Goal: Task Accomplishment & Management: Manage account settings

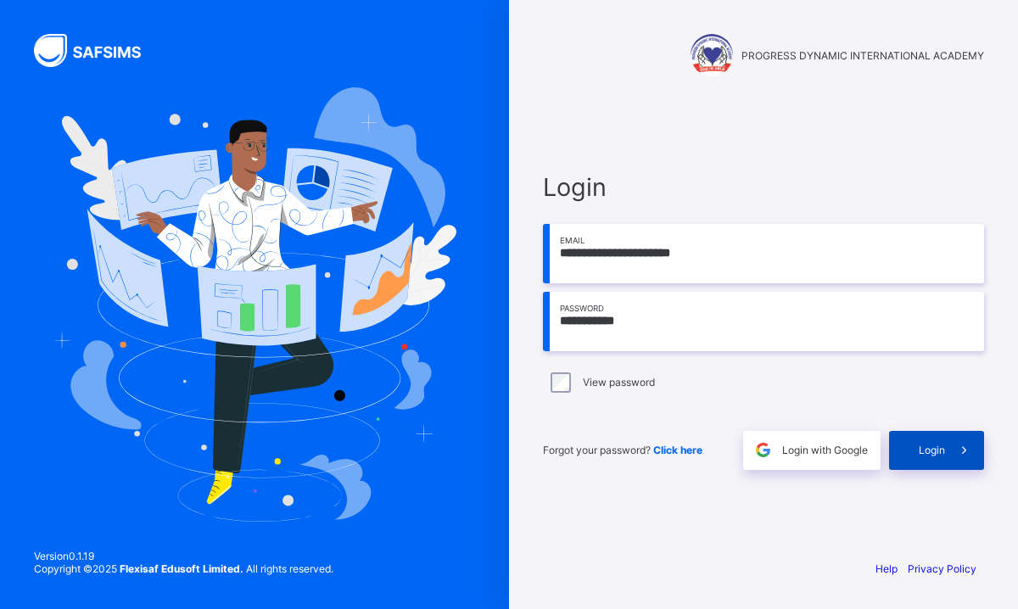
click at [937, 460] on div "Login" at bounding box center [936, 450] width 95 height 39
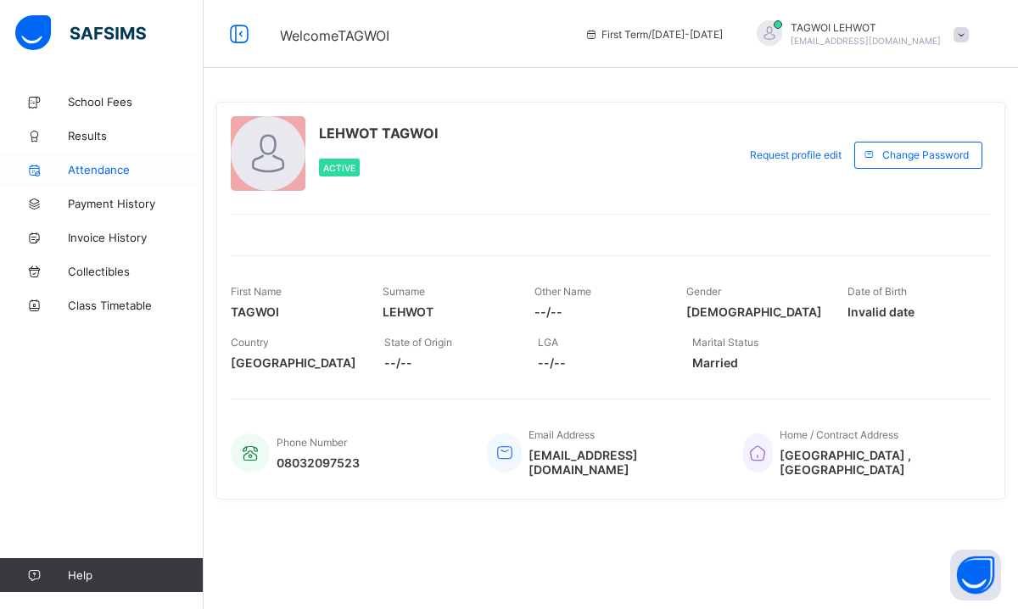
click at [100, 170] on span "Attendance" at bounding box center [136, 170] width 136 height 14
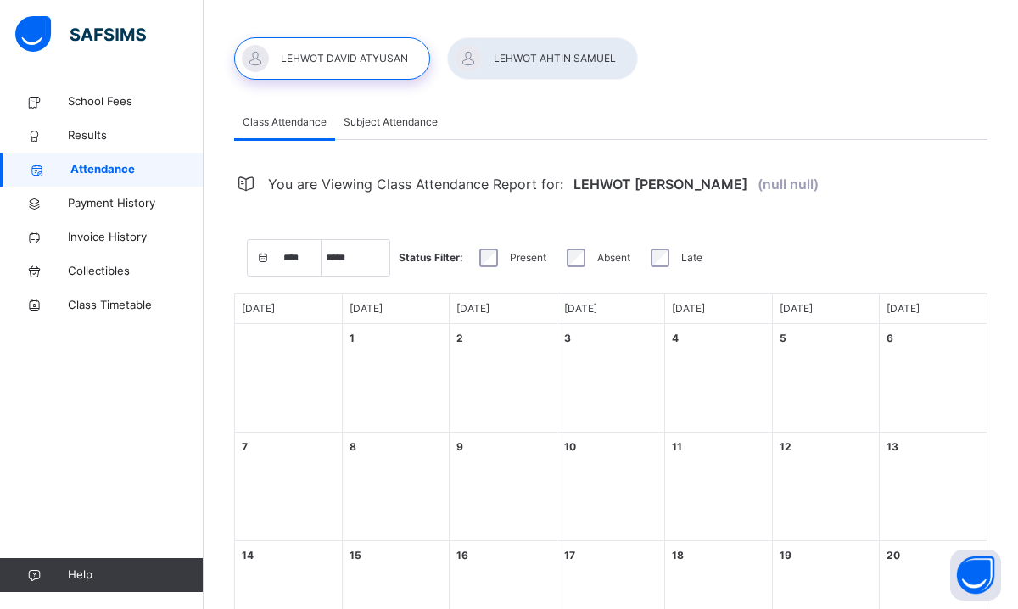
select select "****"
select select "*"
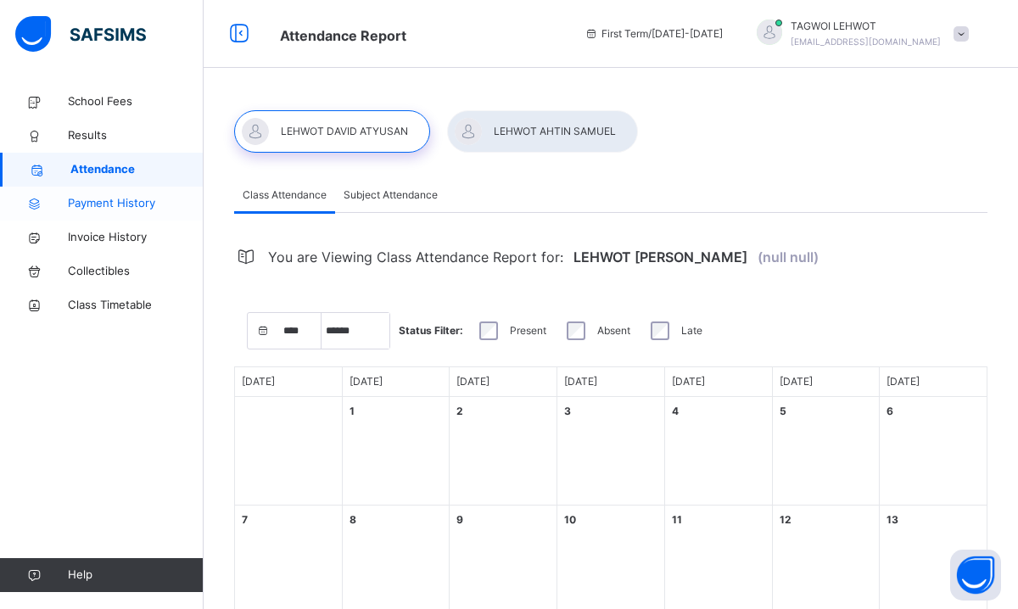
click at [104, 200] on span "Payment History" at bounding box center [136, 203] width 136 height 17
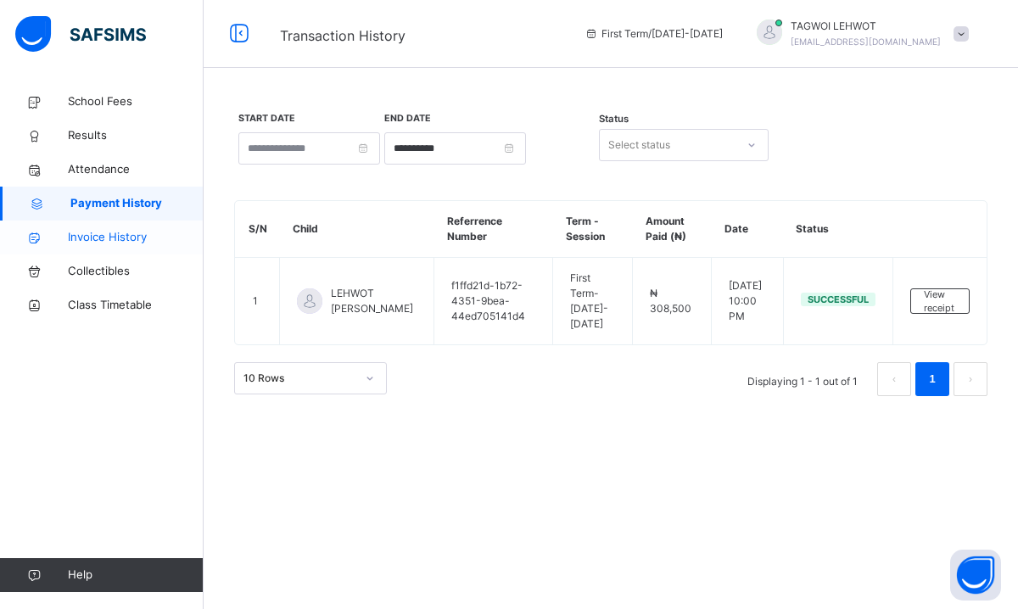
click at [108, 235] on span "Invoice History" at bounding box center [136, 237] width 136 height 17
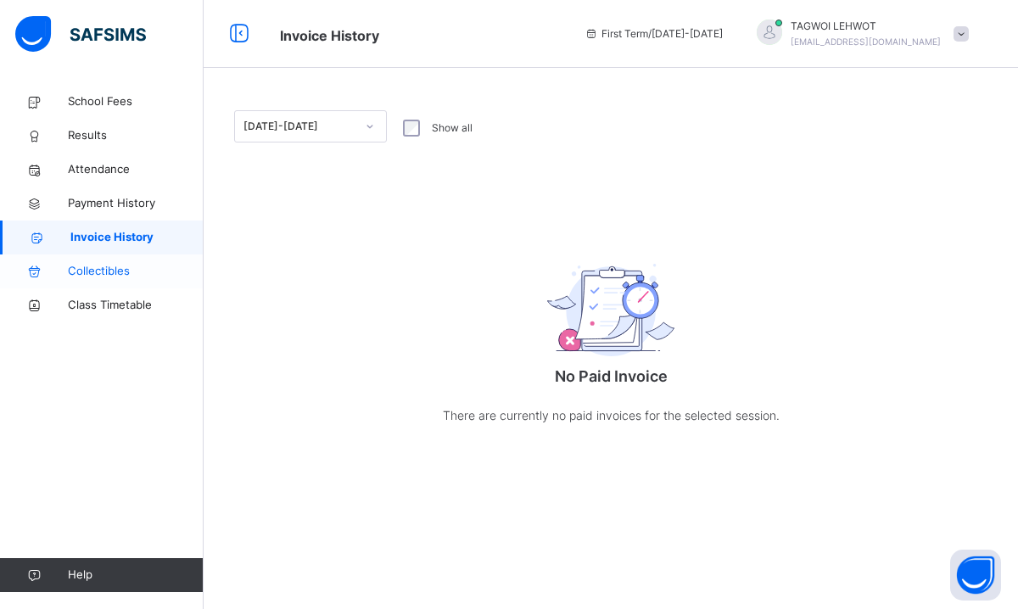
click at [111, 269] on span "Collectibles" at bounding box center [136, 271] width 136 height 17
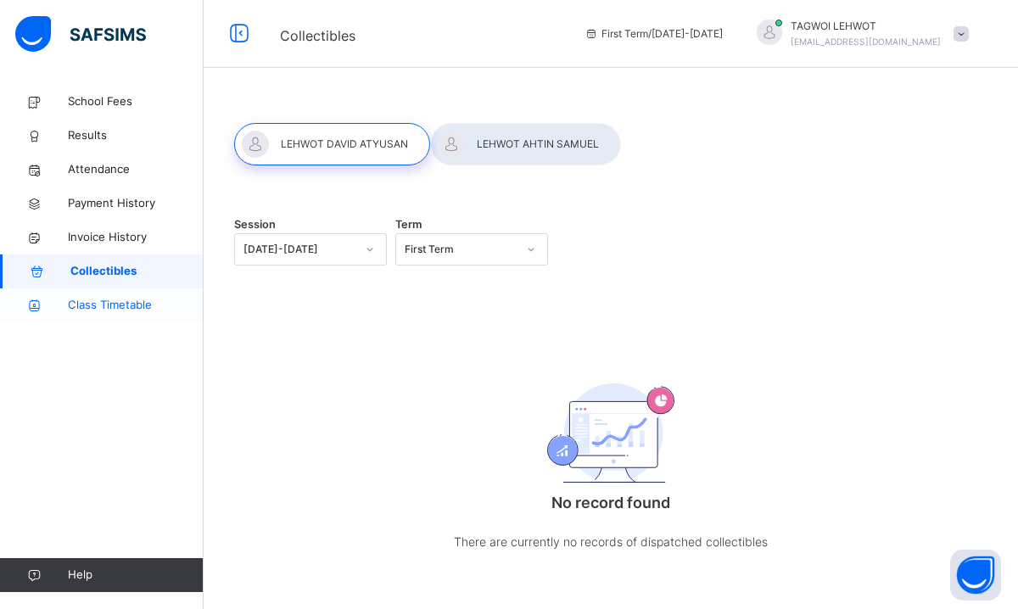
click at [126, 302] on span "Class Timetable" at bounding box center [136, 305] width 136 height 17
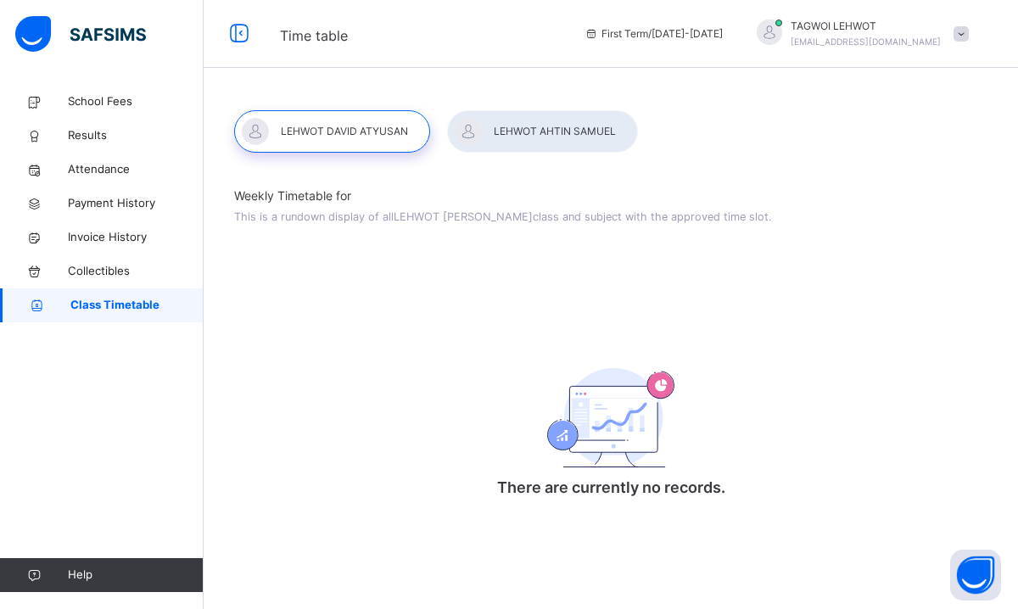
click at [572, 131] on div at bounding box center [542, 131] width 191 height 42
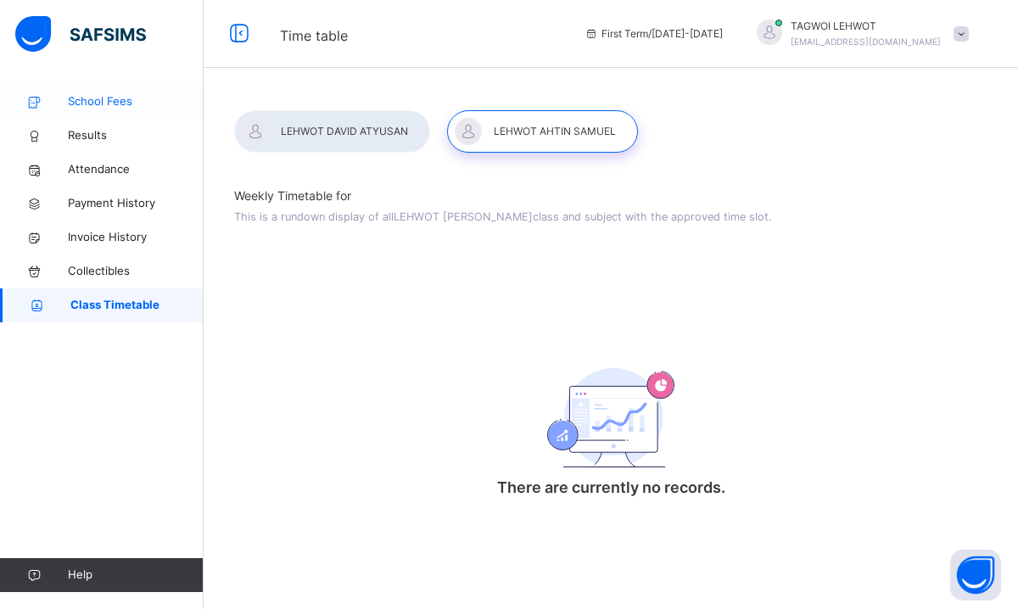
click at [91, 100] on span "School Fees" at bounding box center [136, 101] width 136 height 17
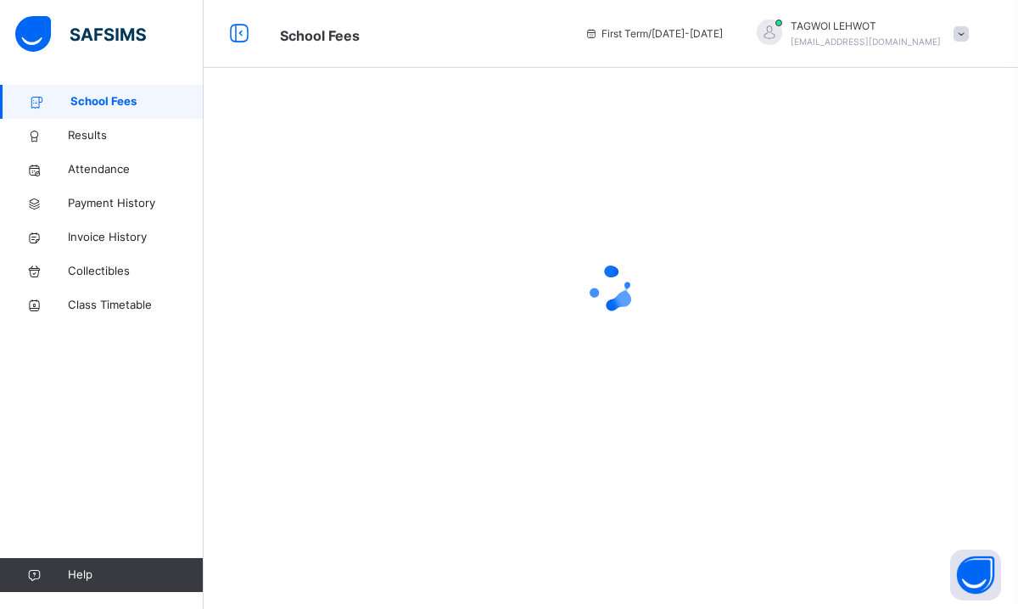
click at [963, 33] on span at bounding box center [960, 33] width 15 height 15
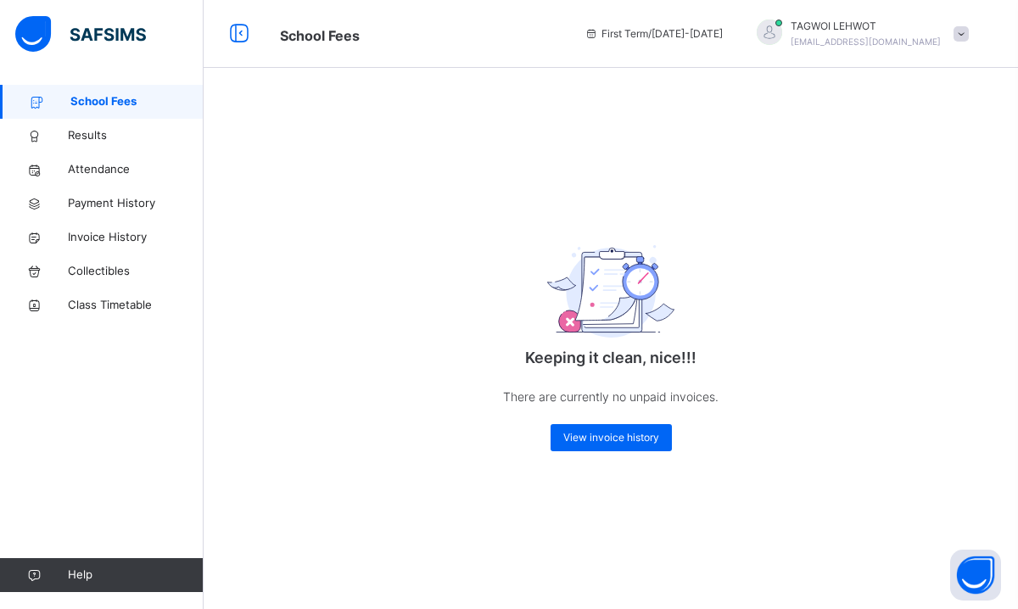
click at [714, 36] on span "First Term / 2025-2026" at bounding box center [653, 33] width 138 height 15
click at [240, 31] on icon at bounding box center [239, 34] width 29 height 31
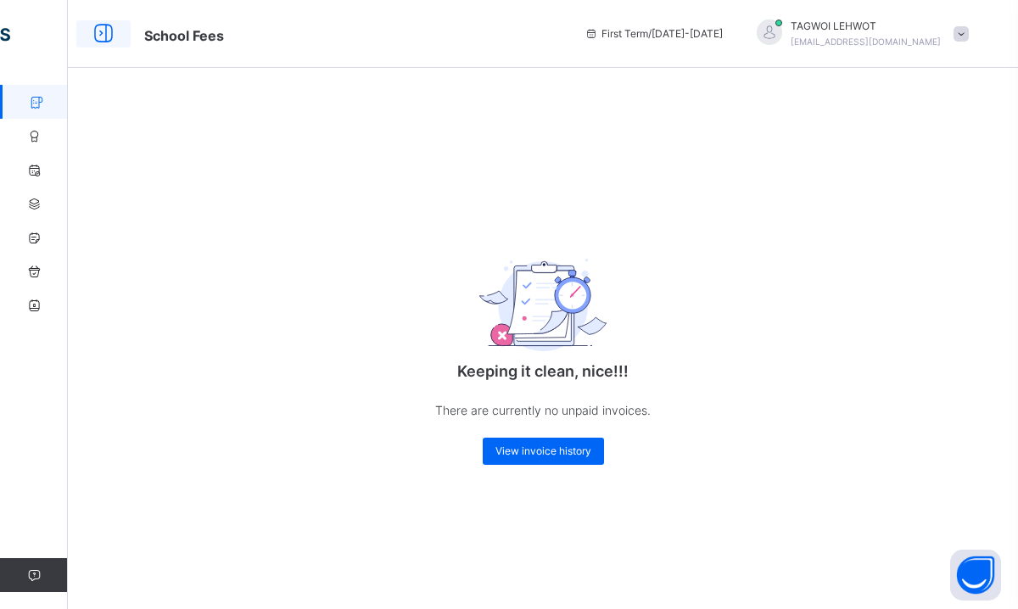
click at [103, 29] on icon at bounding box center [103, 34] width 29 height 31
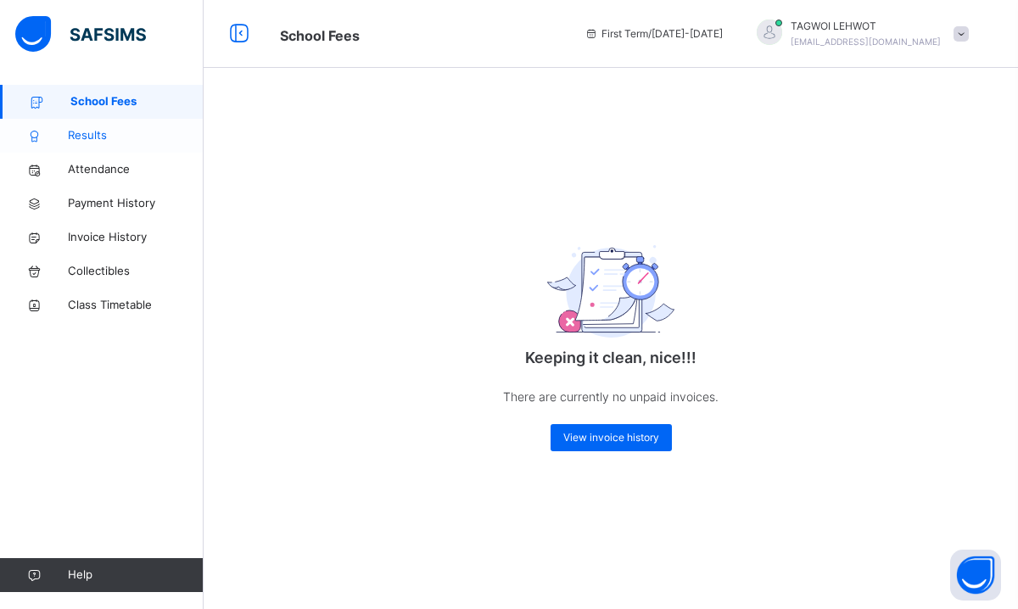
click at [93, 134] on span "Results" at bounding box center [136, 135] width 136 height 17
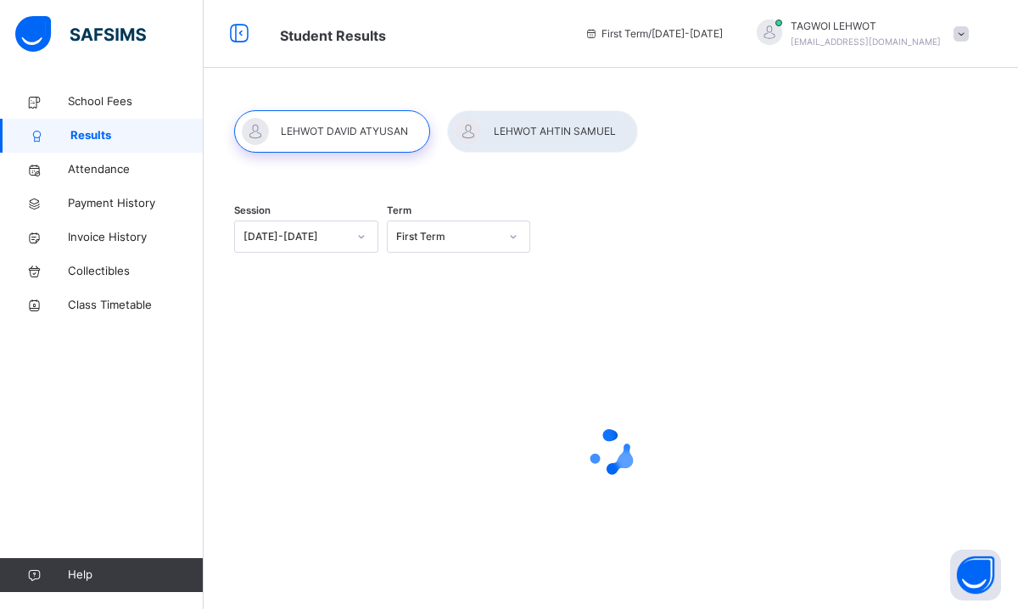
click at [533, 128] on div at bounding box center [542, 131] width 191 height 42
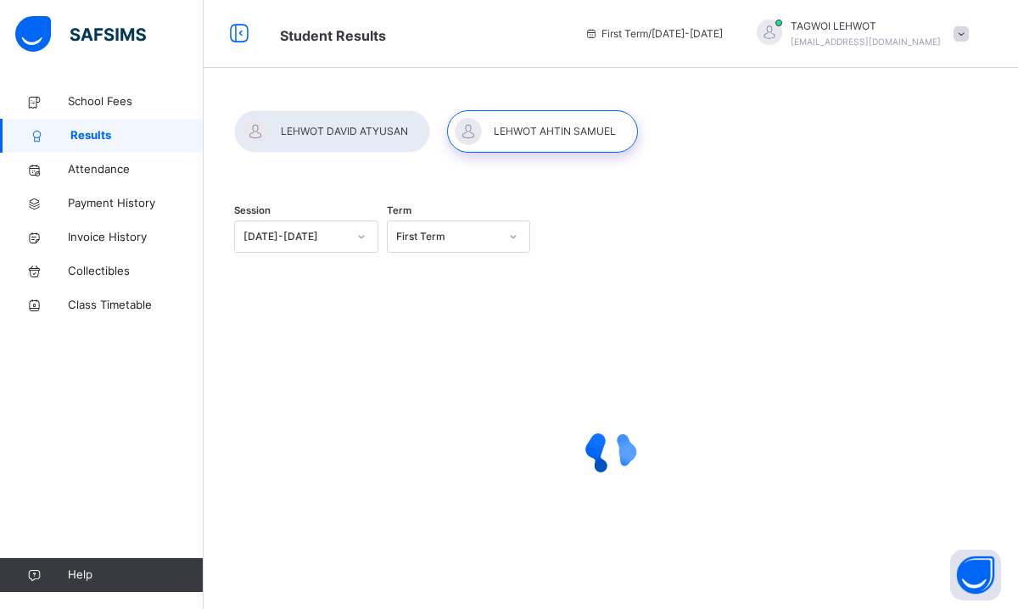
click at [355, 132] on div at bounding box center [332, 131] width 196 height 42
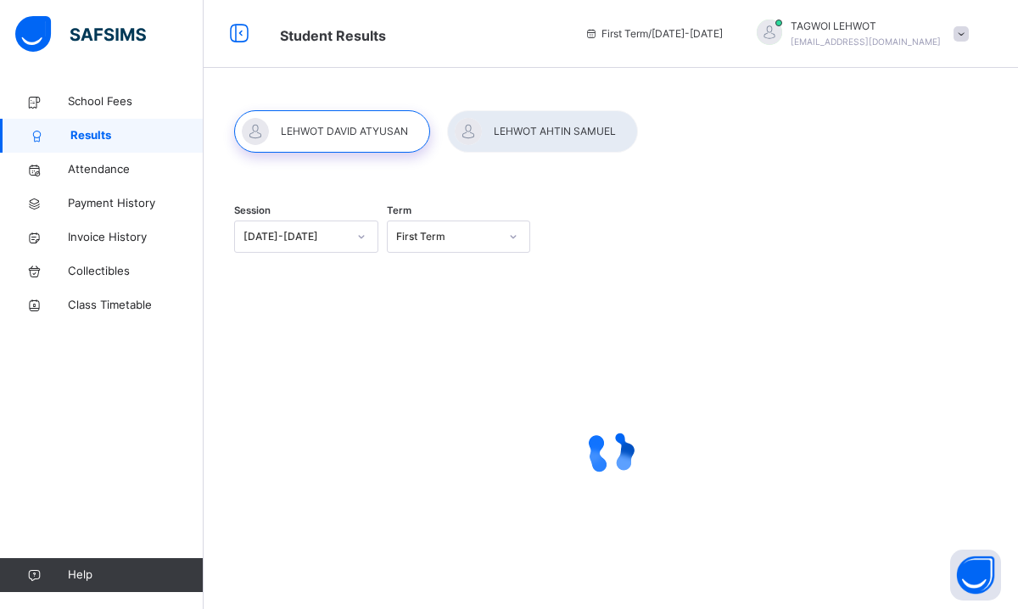
click at [355, 132] on div at bounding box center [332, 131] width 196 height 42
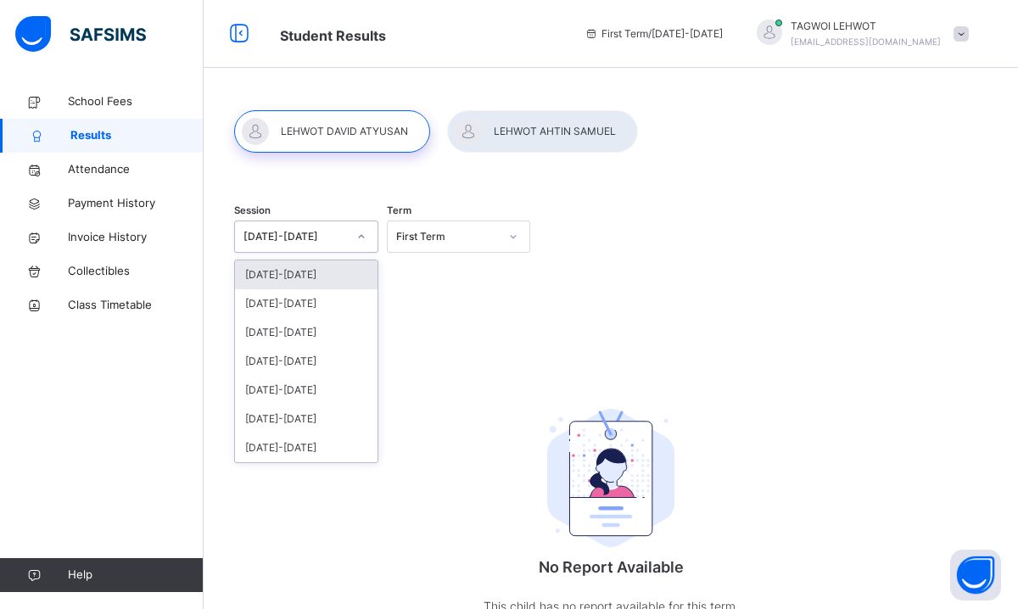
click at [357, 232] on icon at bounding box center [361, 236] width 10 height 17
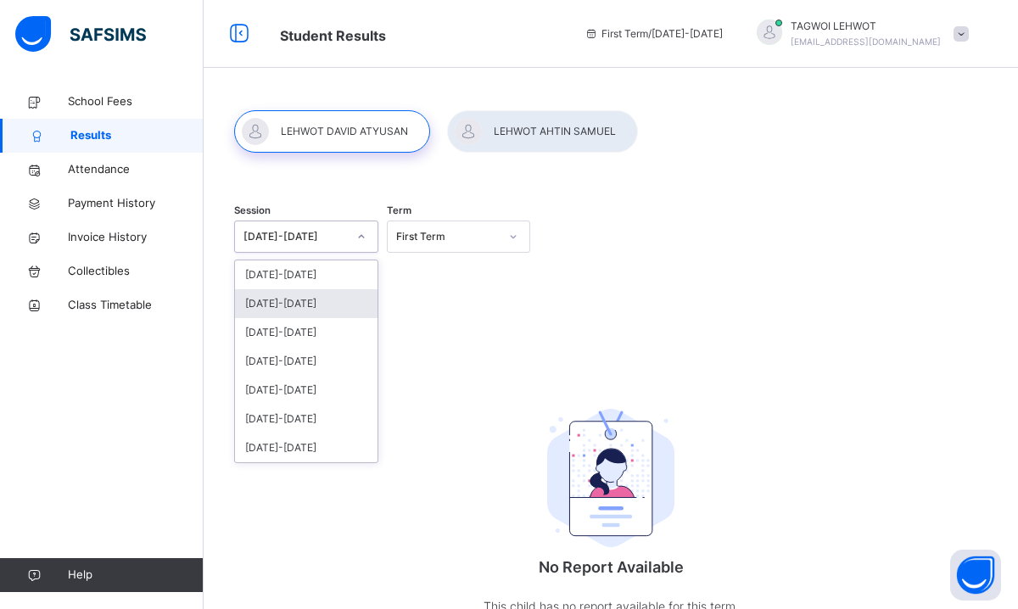
click at [289, 304] on div "2024-2025" at bounding box center [306, 303] width 142 height 29
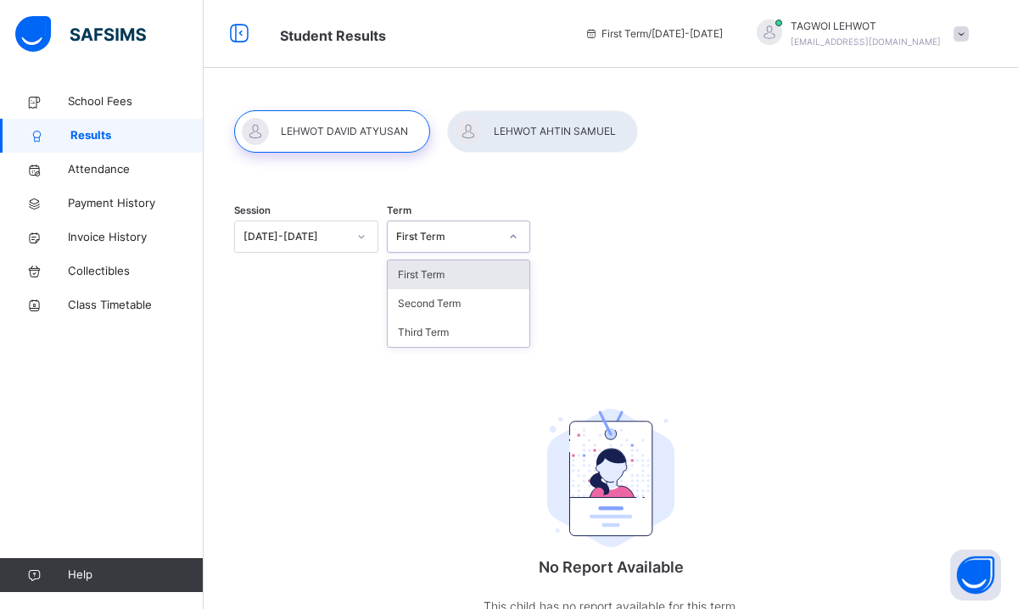
click at [501, 235] on div at bounding box center [513, 236] width 29 height 27
click at [447, 307] on div "Second Term" at bounding box center [459, 303] width 142 height 29
click at [98, 271] on span "Collectibles" at bounding box center [136, 271] width 136 height 17
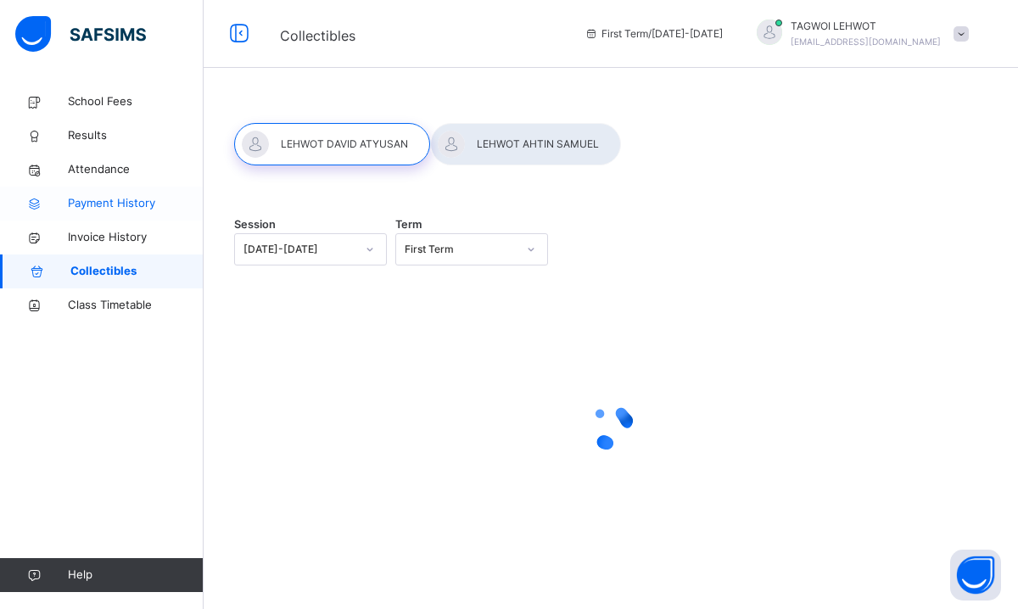
click at [111, 201] on span "Payment History" at bounding box center [136, 203] width 136 height 17
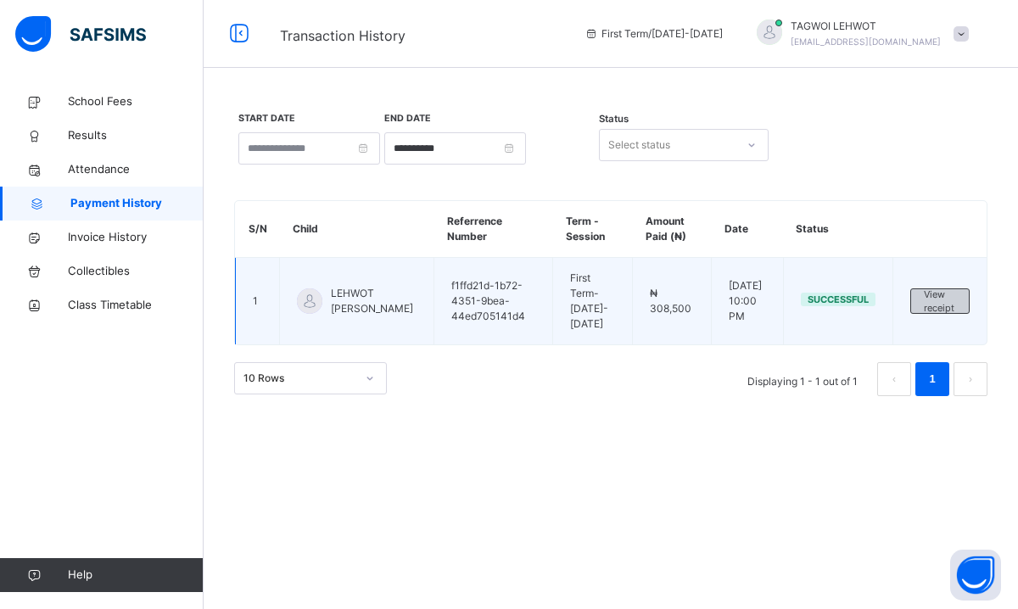
click at [946, 293] on span "View receipt" at bounding box center [940, 302] width 32 height 28
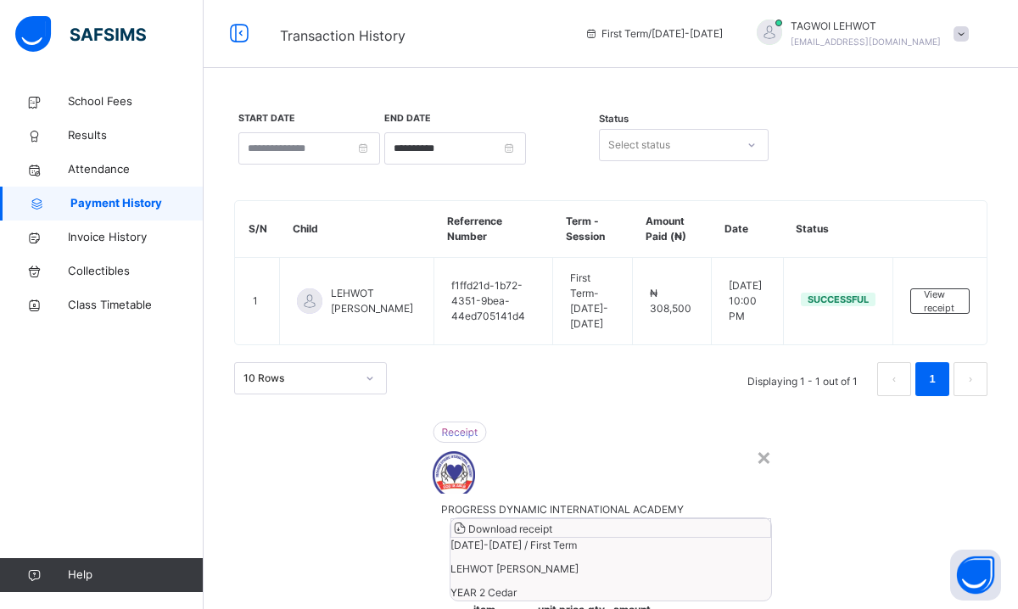
click at [552, 522] on span "Download receipt" at bounding box center [510, 528] width 84 height 13
click at [756, 438] on div "×" at bounding box center [764, 456] width 16 height 36
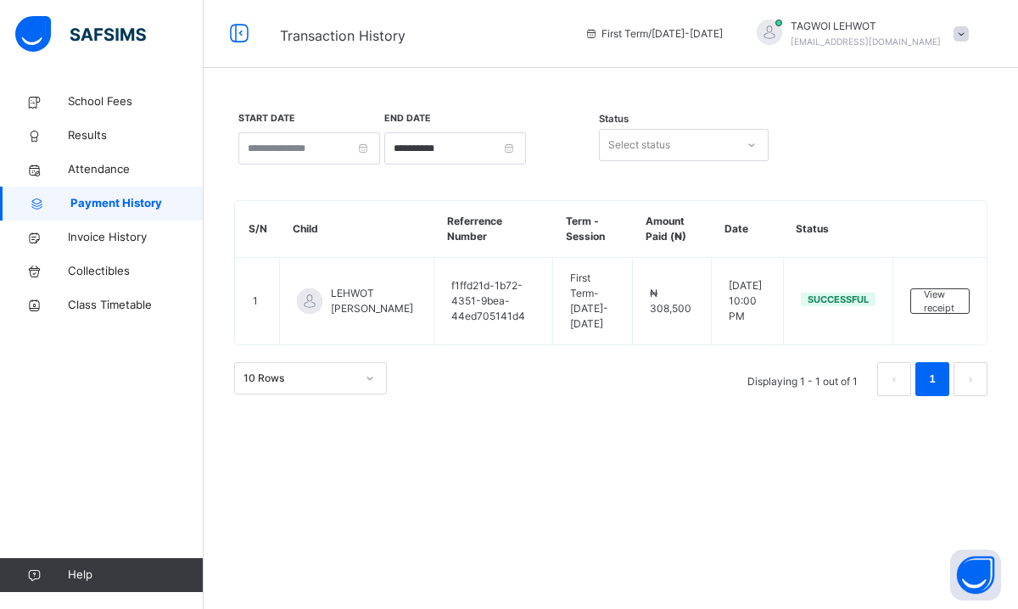
click at [958, 31] on span at bounding box center [960, 33] width 15 height 15
click at [908, 182] on span "Logout" at bounding box center [913, 179] width 112 height 23
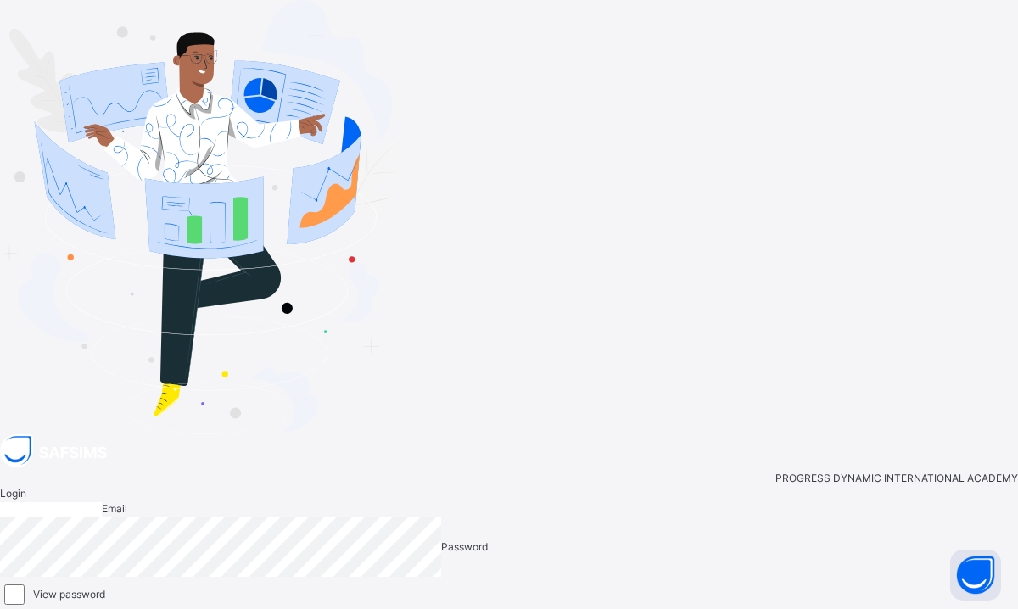
type input "**********"
